Goal: Task Accomplishment & Management: Use online tool/utility

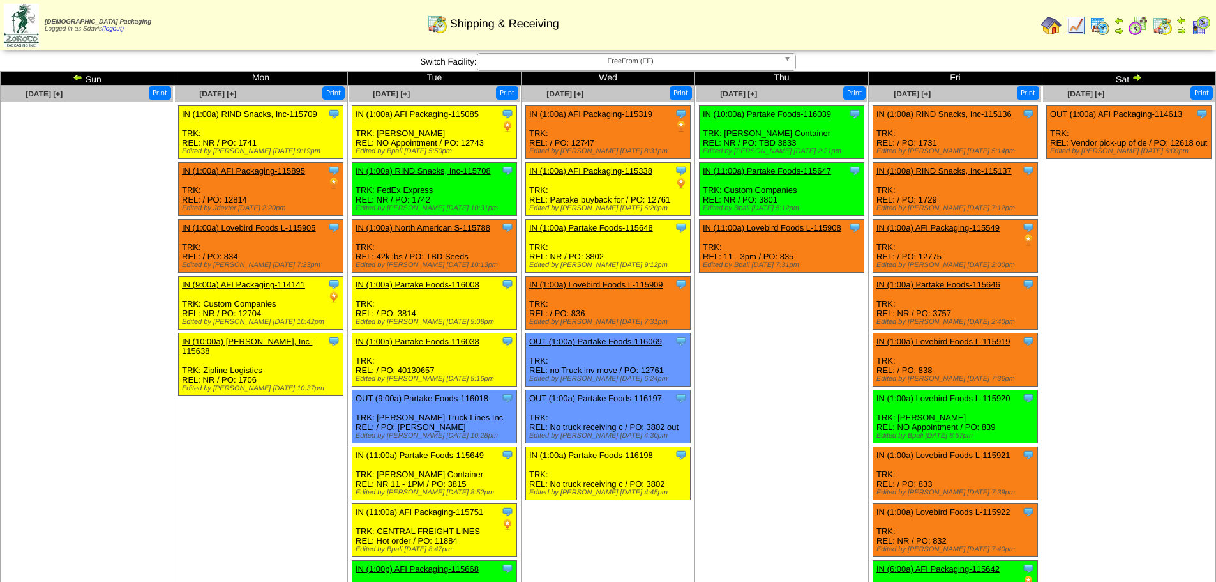
scroll to position [719, 0]
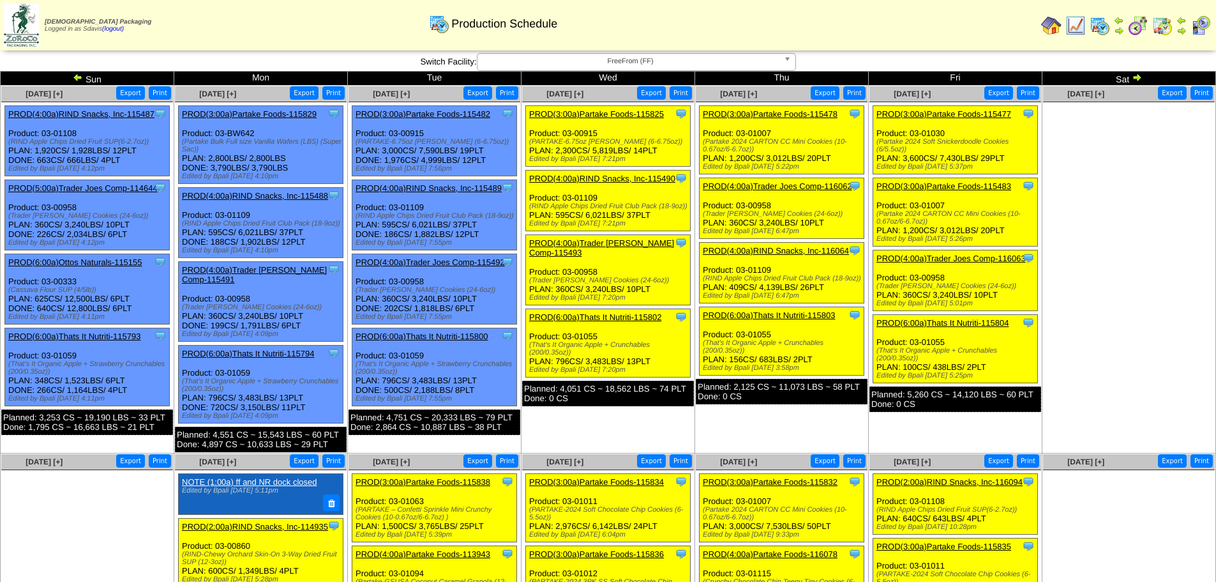
click at [996, 324] on link "PROD(6:00a)Thats It Nutriti-115804" at bounding box center [942, 323] width 132 height 10
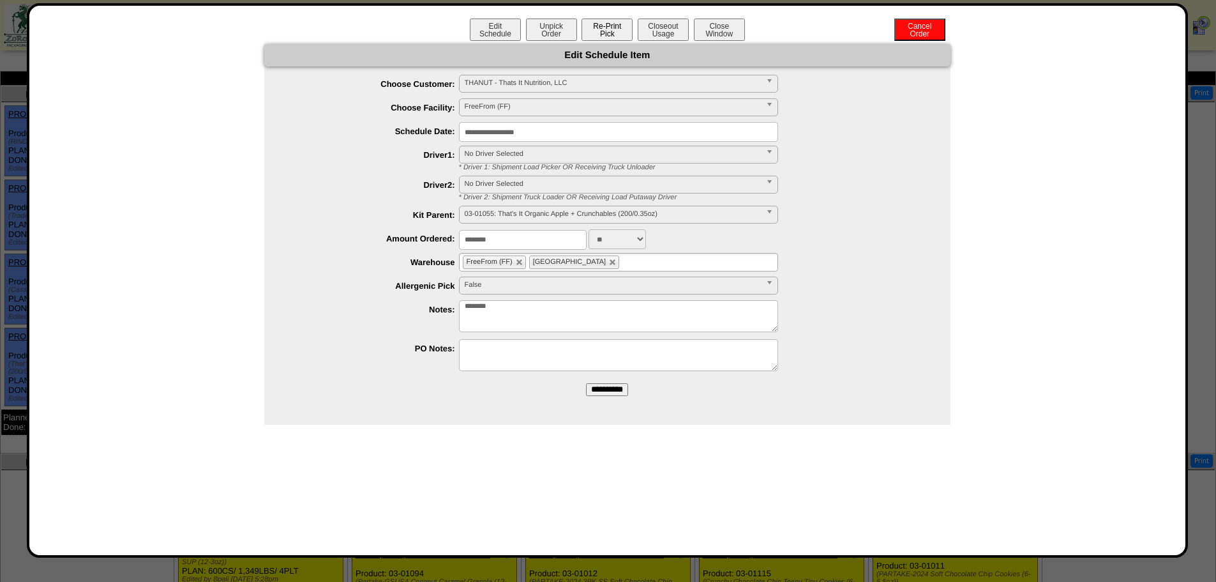
click at [614, 31] on button "Re-Print Pick" at bounding box center [607, 30] width 51 height 22
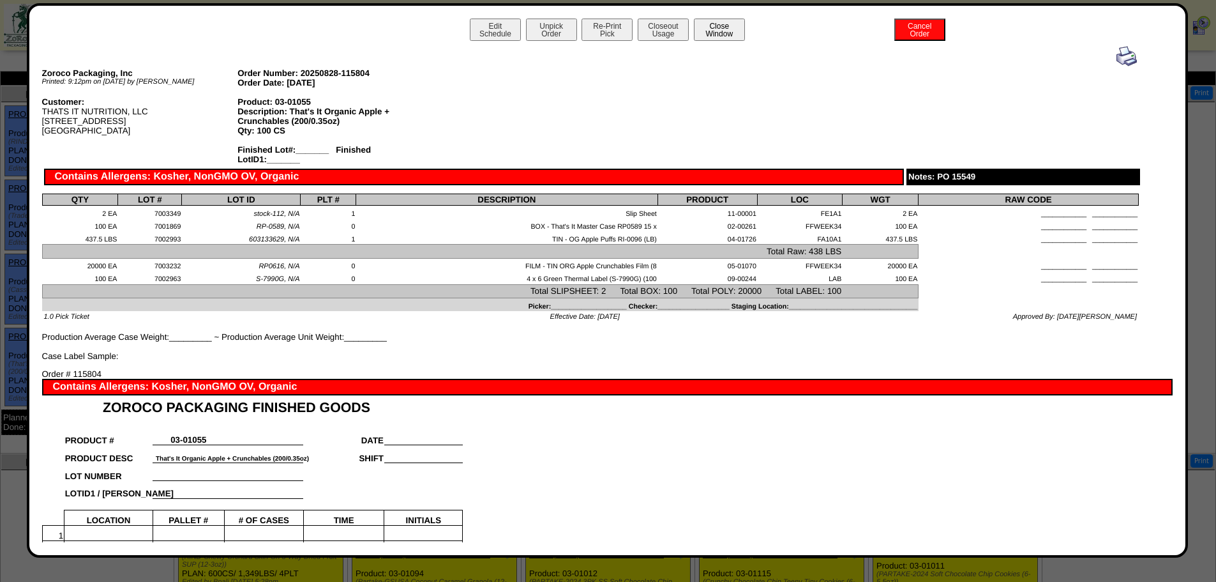
click at [717, 33] on button "Close Window" at bounding box center [719, 30] width 51 height 22
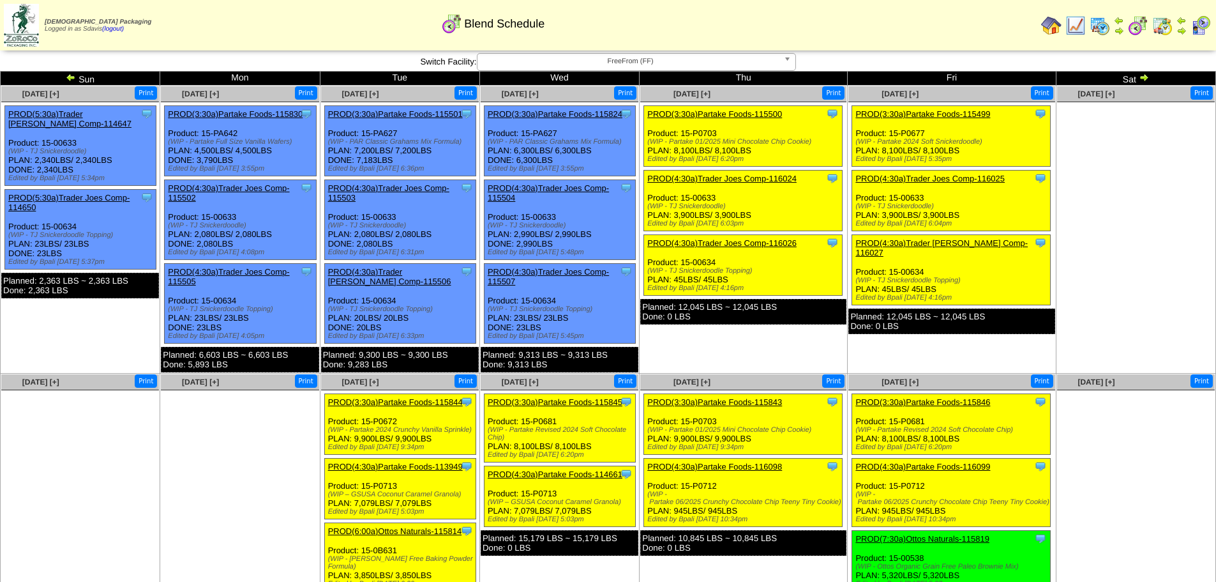
click at [954, 114] on link "PROD(3:30a)Partake Foods-115499" at bounding box center [922, 114] width 135 height 10
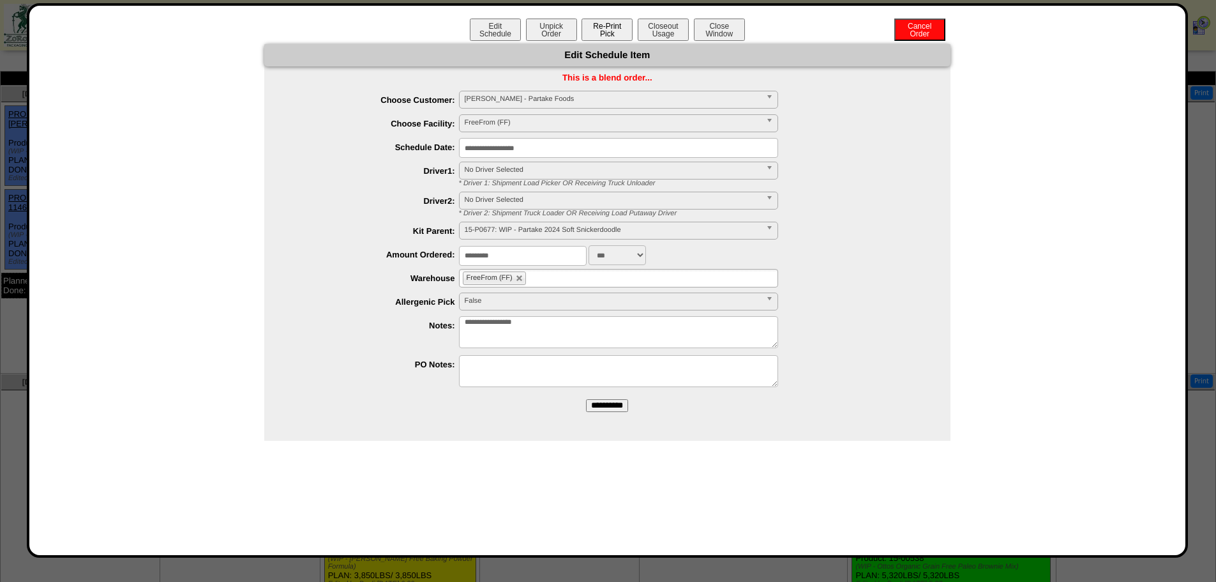
click at [601, 27] on button "Re-Print Pick" at bounding box center [607, 30] width 51 height 22
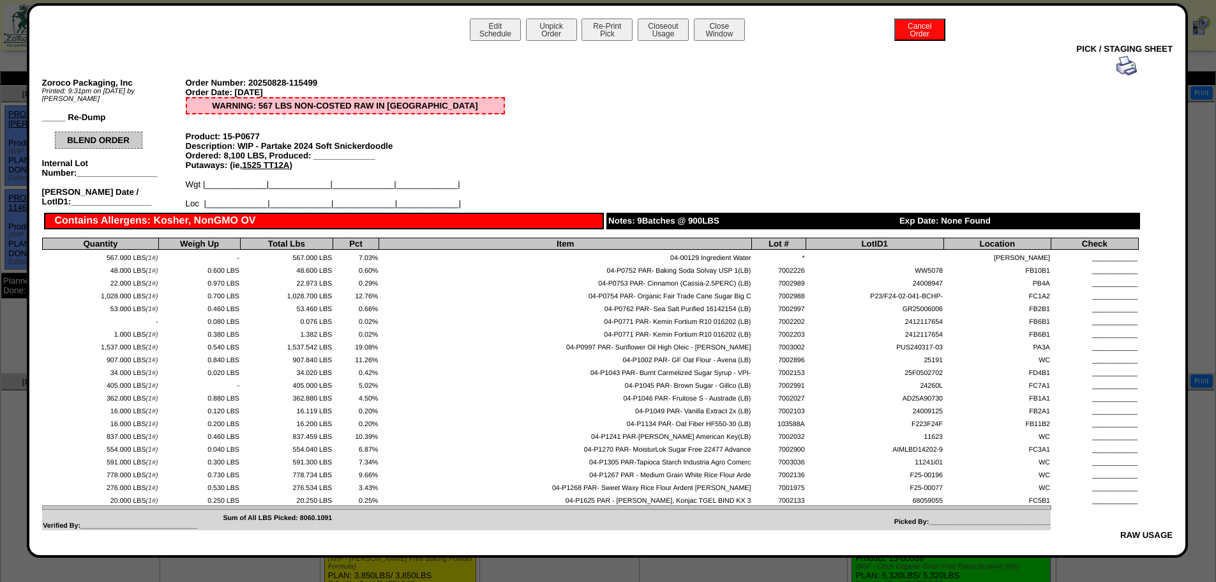
click at [1116, 68] on img at bounding box center [1126, 66] width 20 height 20
